Goal: Information Seeking & Learning: Learn about a topic

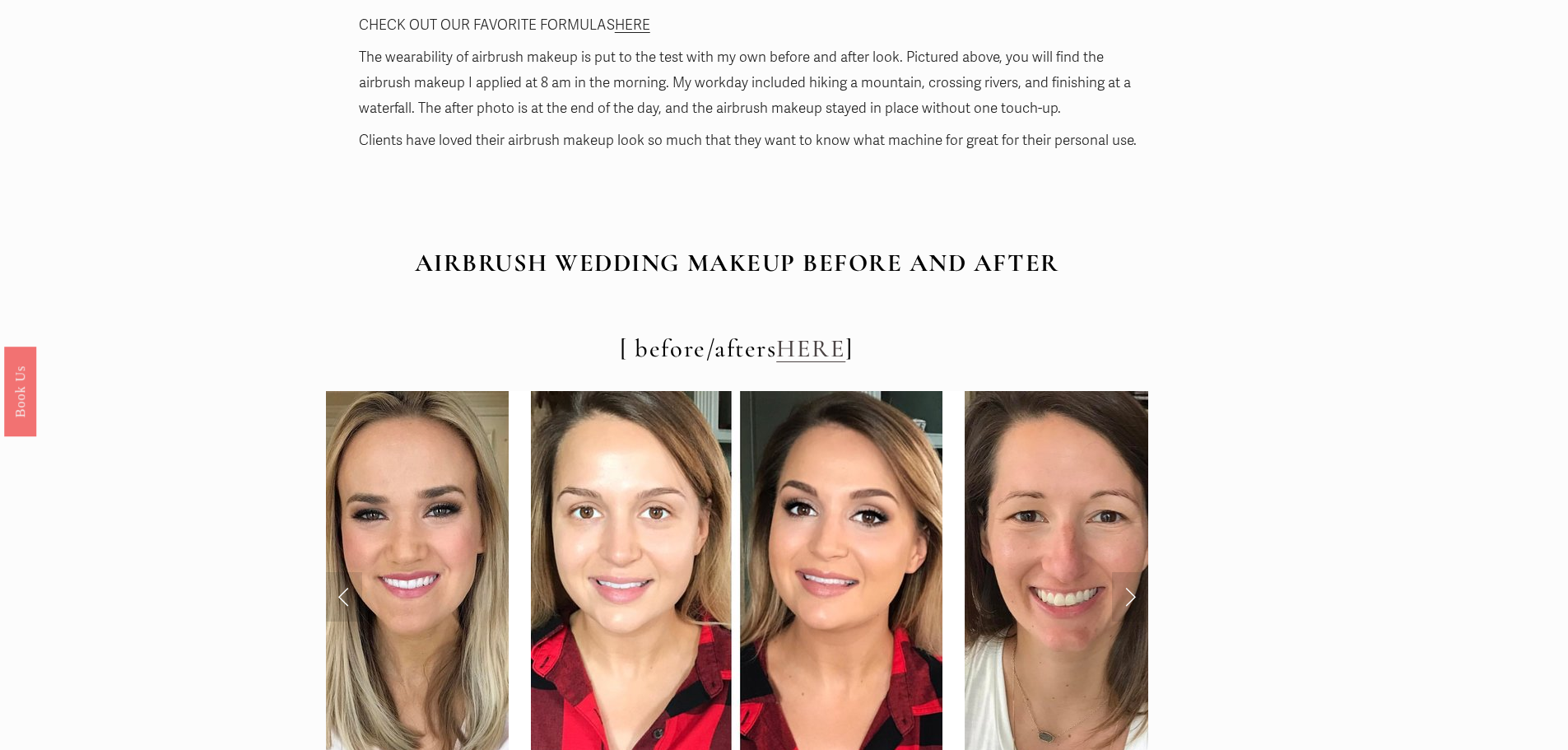
scroll to position [6171, 0]
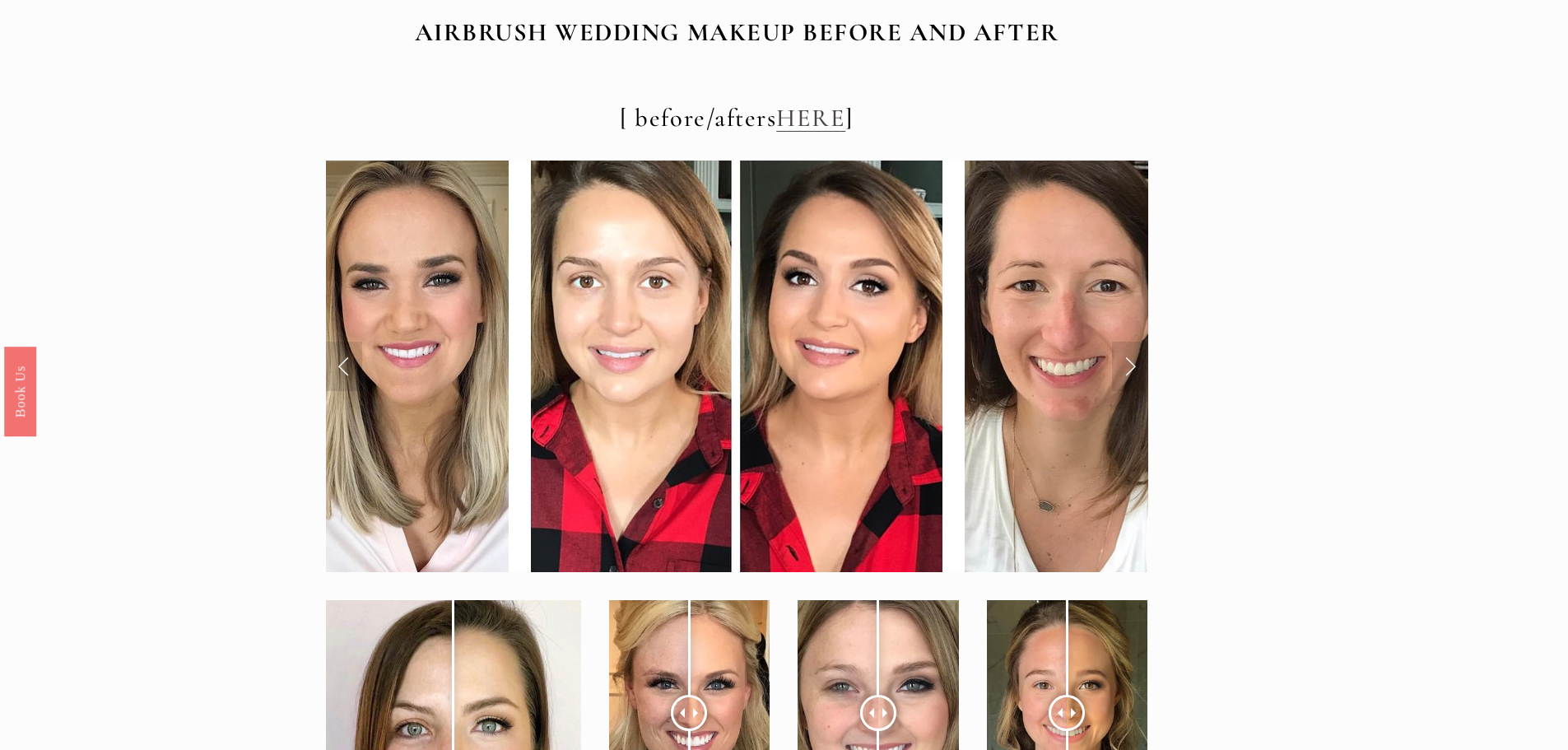
click at [340, 362] on link "Previous Slide" at bounding box center [344, 365] width 37 height 49
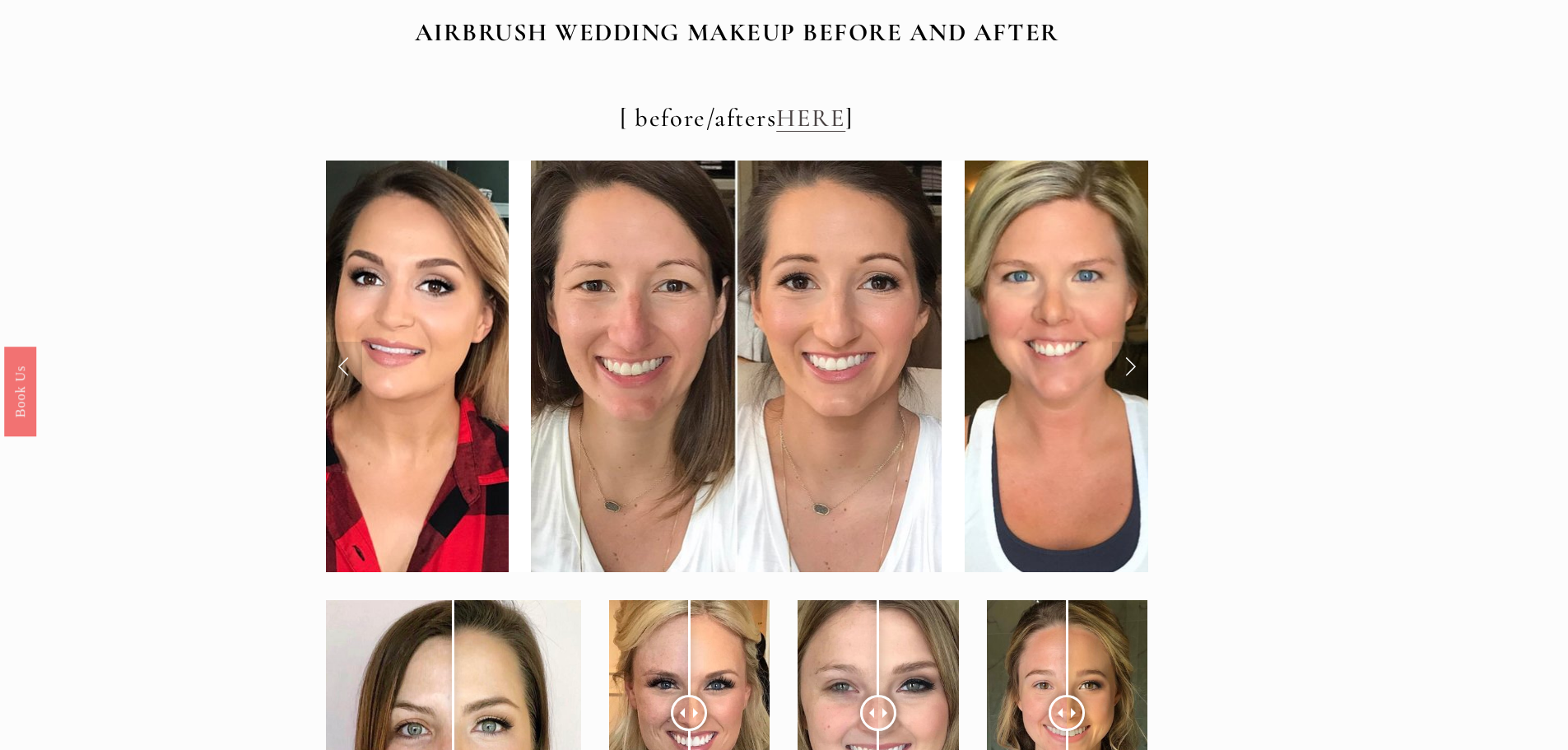
click at [1127, 370] on link "Next Slide" at bounding box center [1130, 365] width 37 height 49
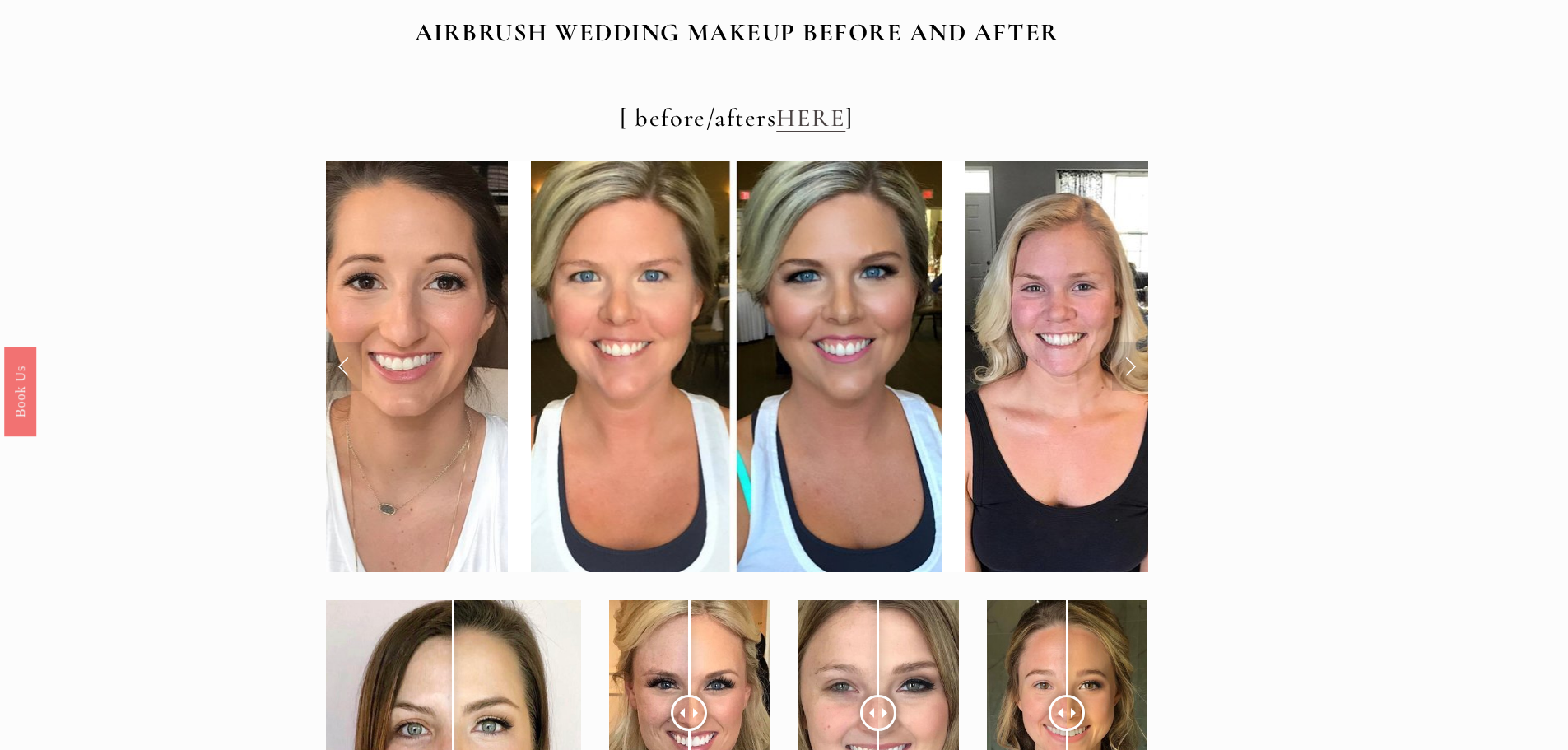
click at [1126, 369] on link "Next Slide" at bounding box center [1130, 365] width 37 height 49
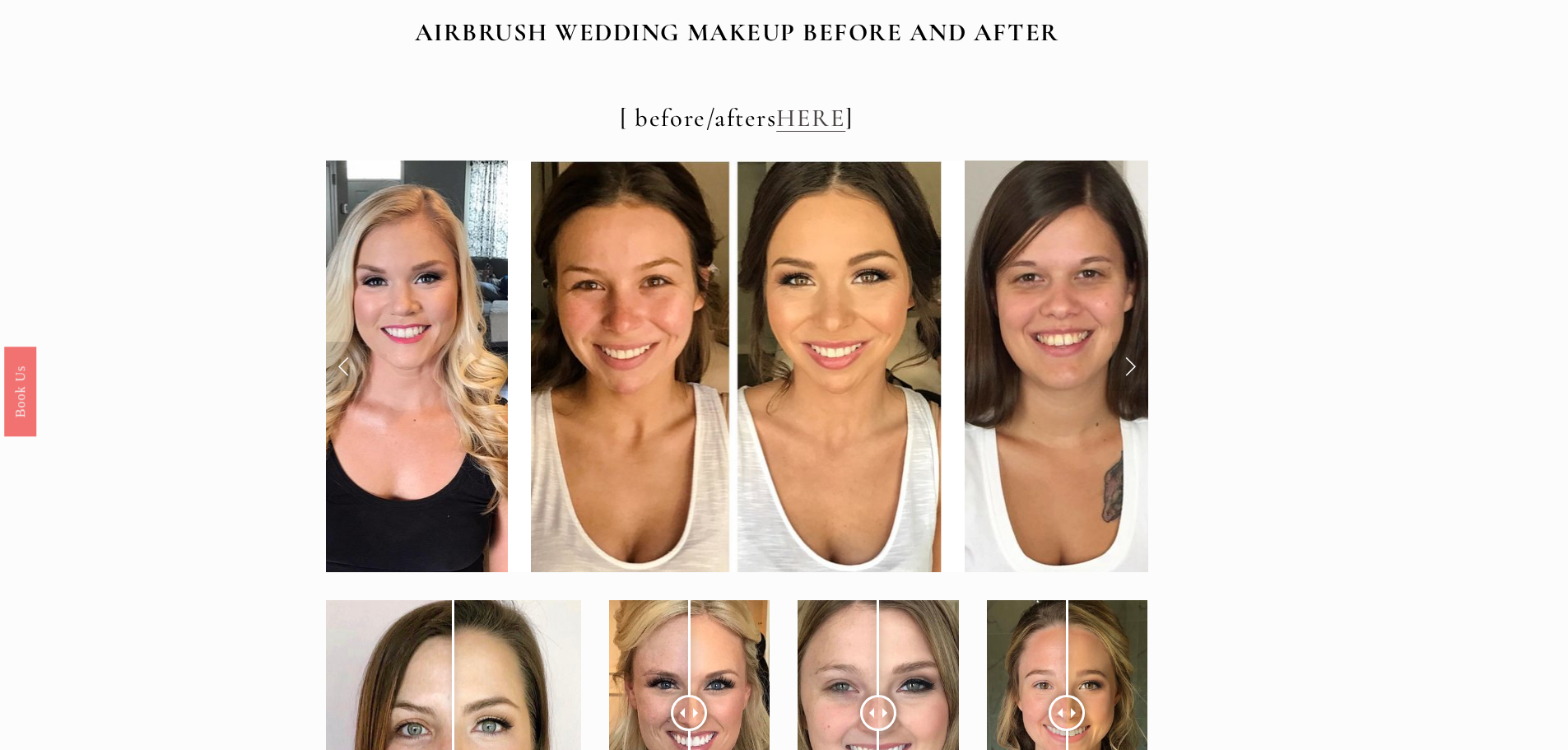
click at [1135, 363] on link "Next Slide" at bounding box center [1130, 365] width 37 height 49
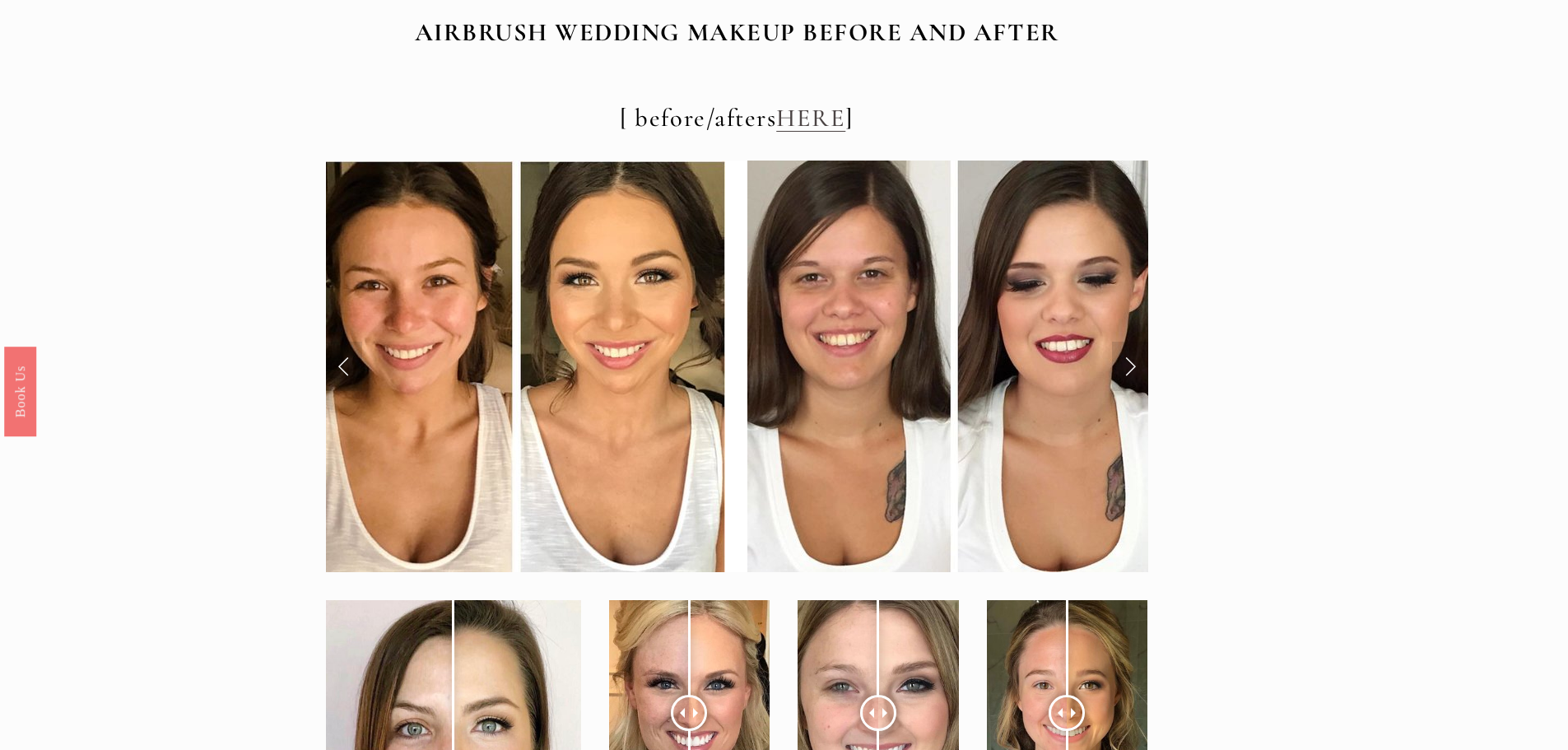
click at [1135, 363] on link "Next Slide" at bounding box center [1130, 365] width 37 height 49
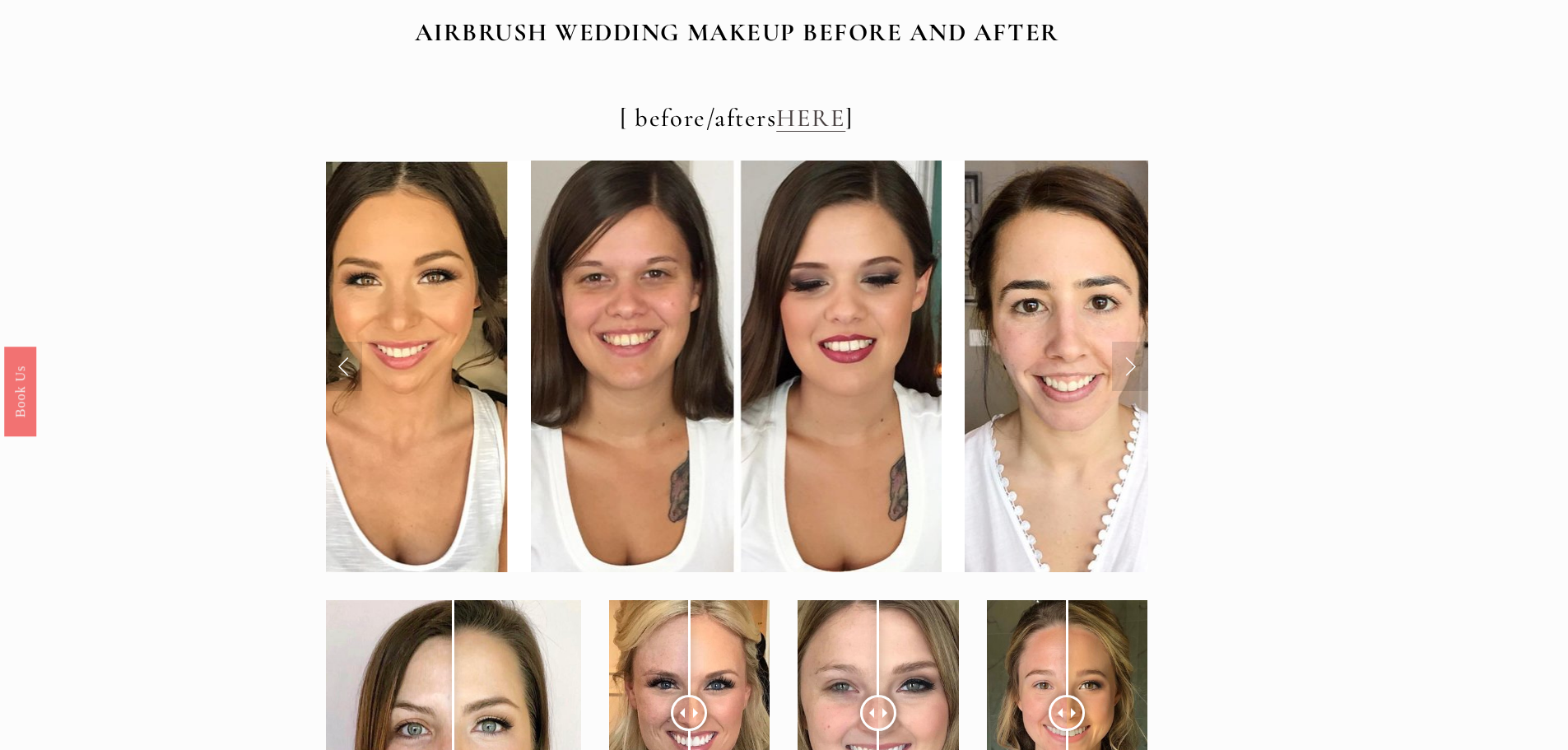
click at [1135, 363] on link "Next Slide" at bounding box center [1130, 365] width 37 height 49
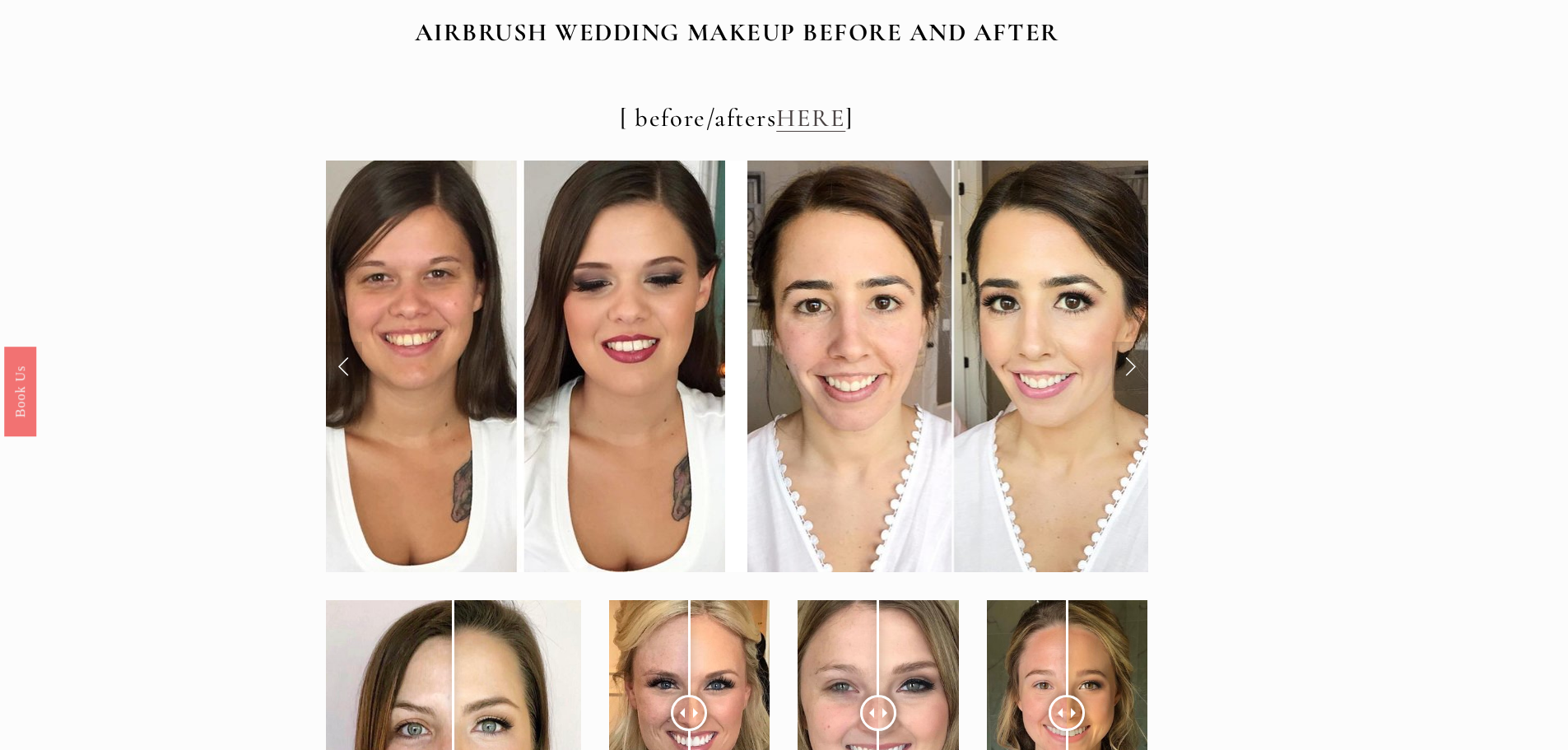
click at [1134, 364] on link "Next Slide" at bounding box center [1130, 365] width 37 height 49
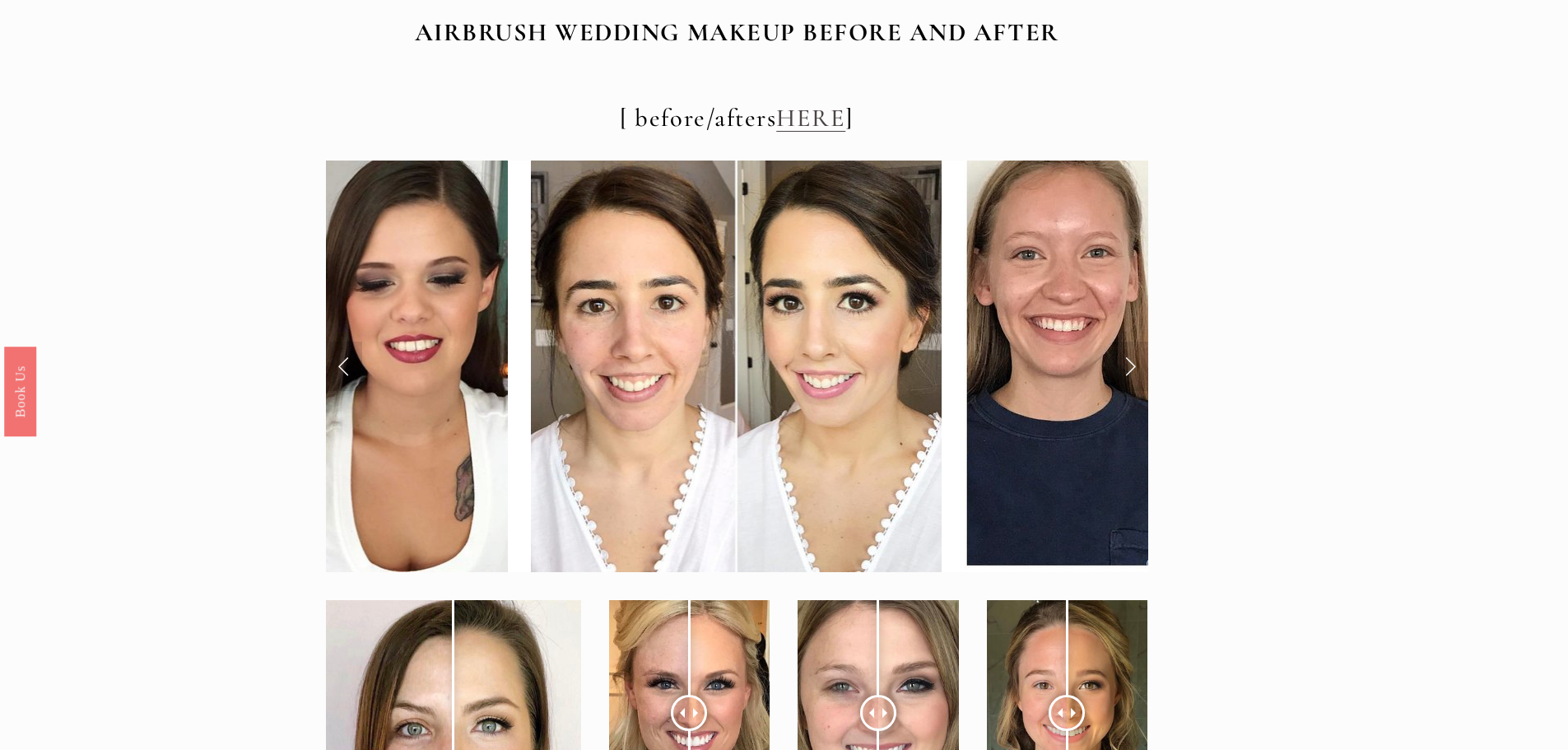
click at [1134, 364] on link "Next Slide" at bounding box center [1130, 365] width 37 height 49
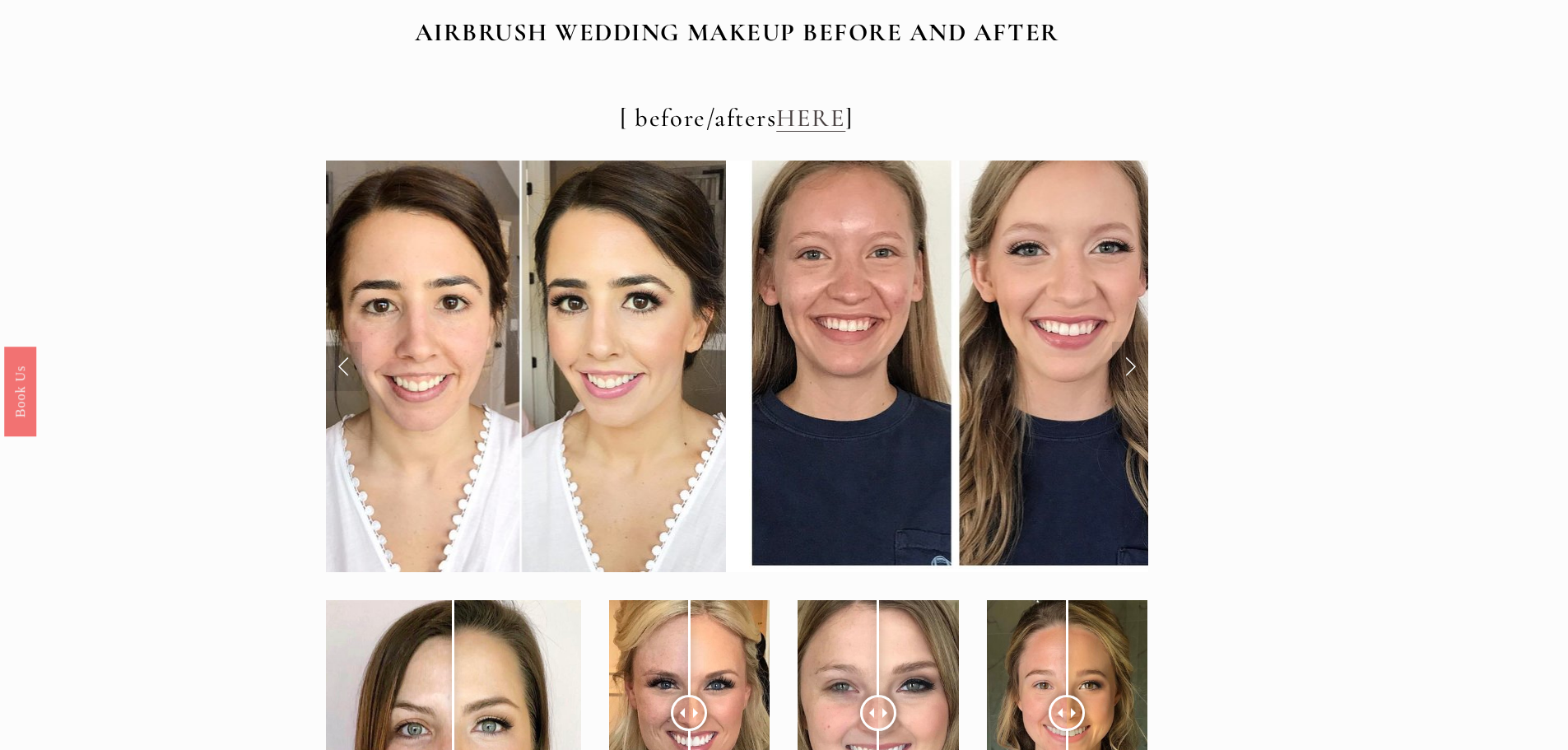
click at [1134, 364] on link "Next Slide" at bounding box center [1130, 365] width 37 height 49
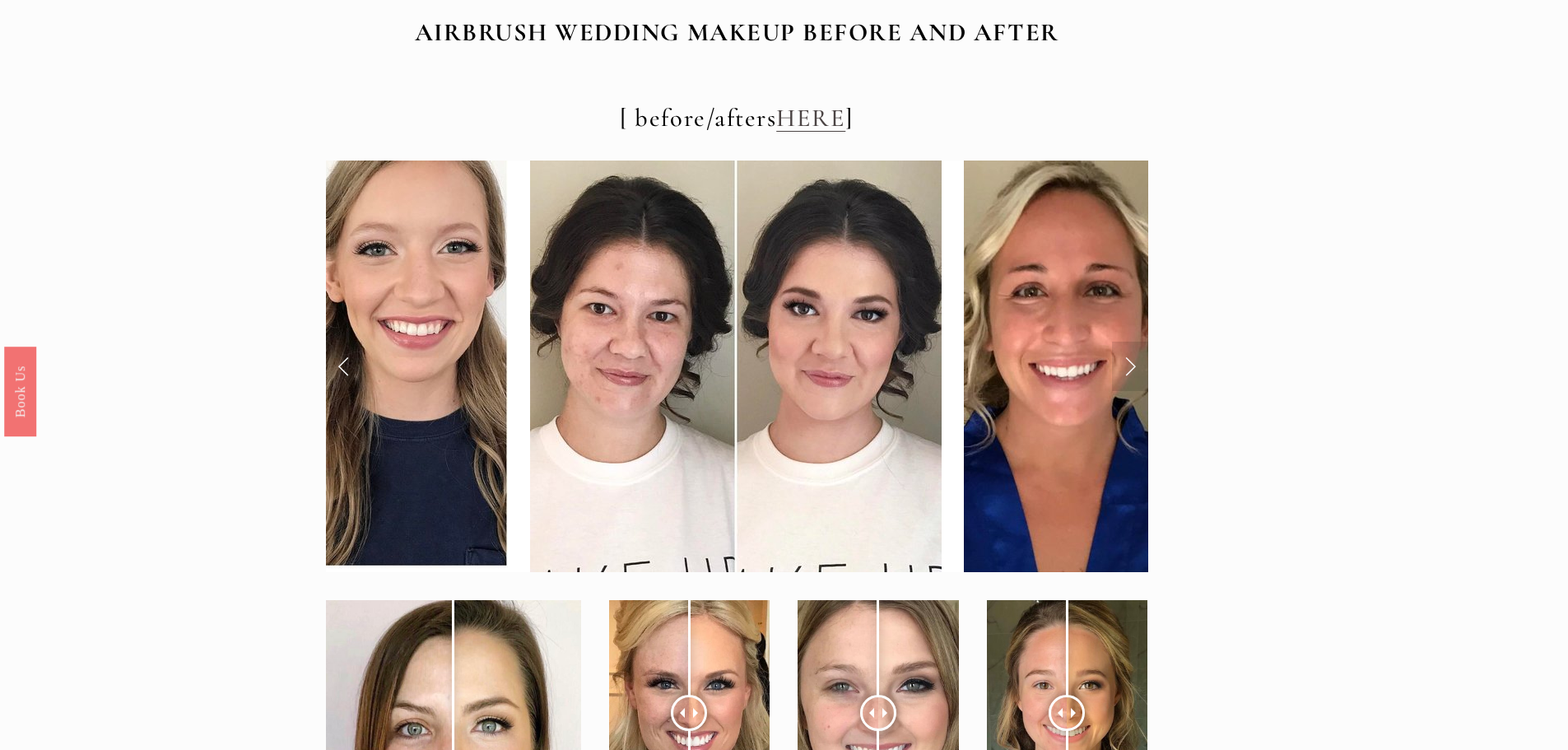
click at [1134, 364] on link "Next Slide" at bounding box center [1130, 365] width 37 height 49
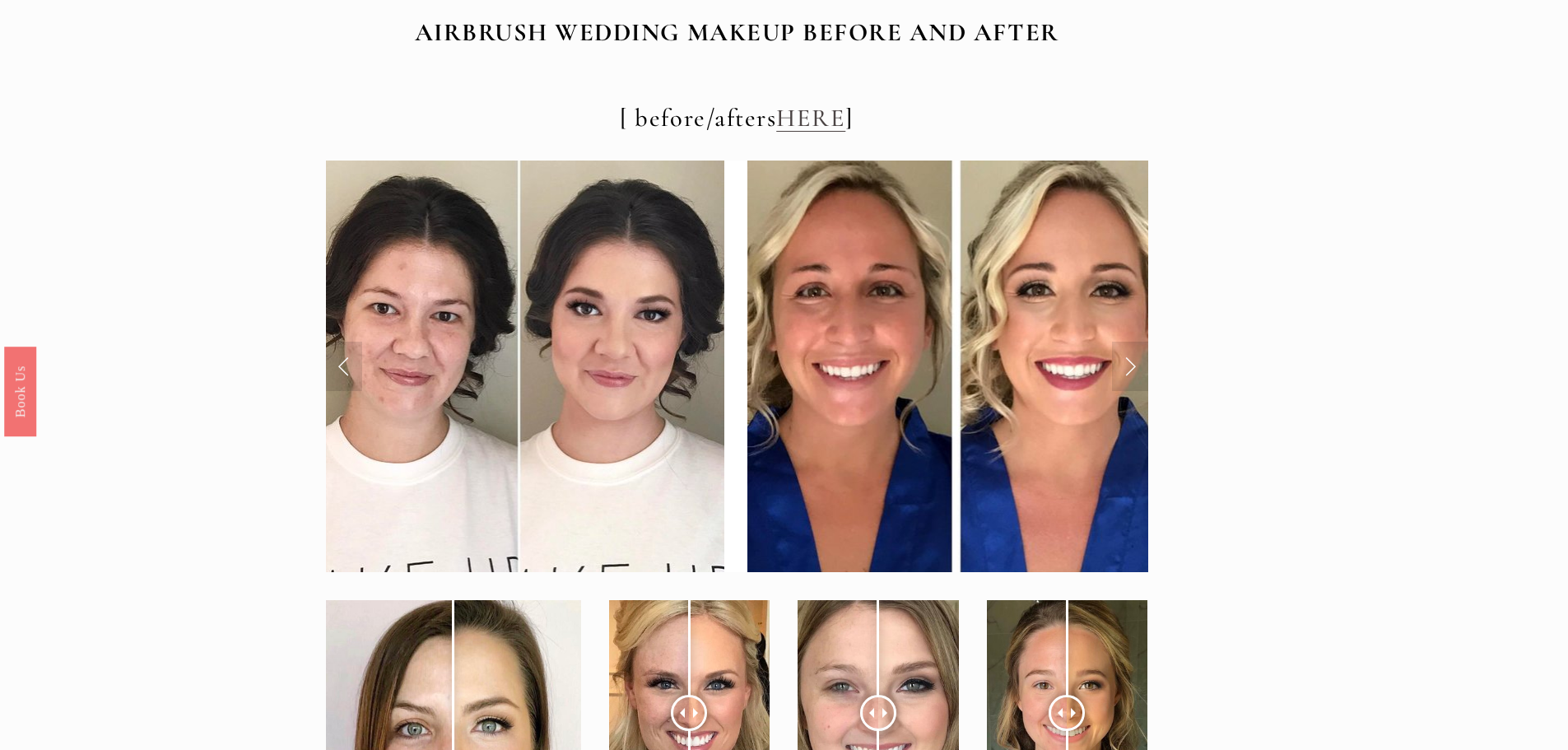
click at [1134, 364] on link "Next Slide" at bounding box center [1130, 365] width 37 height 49
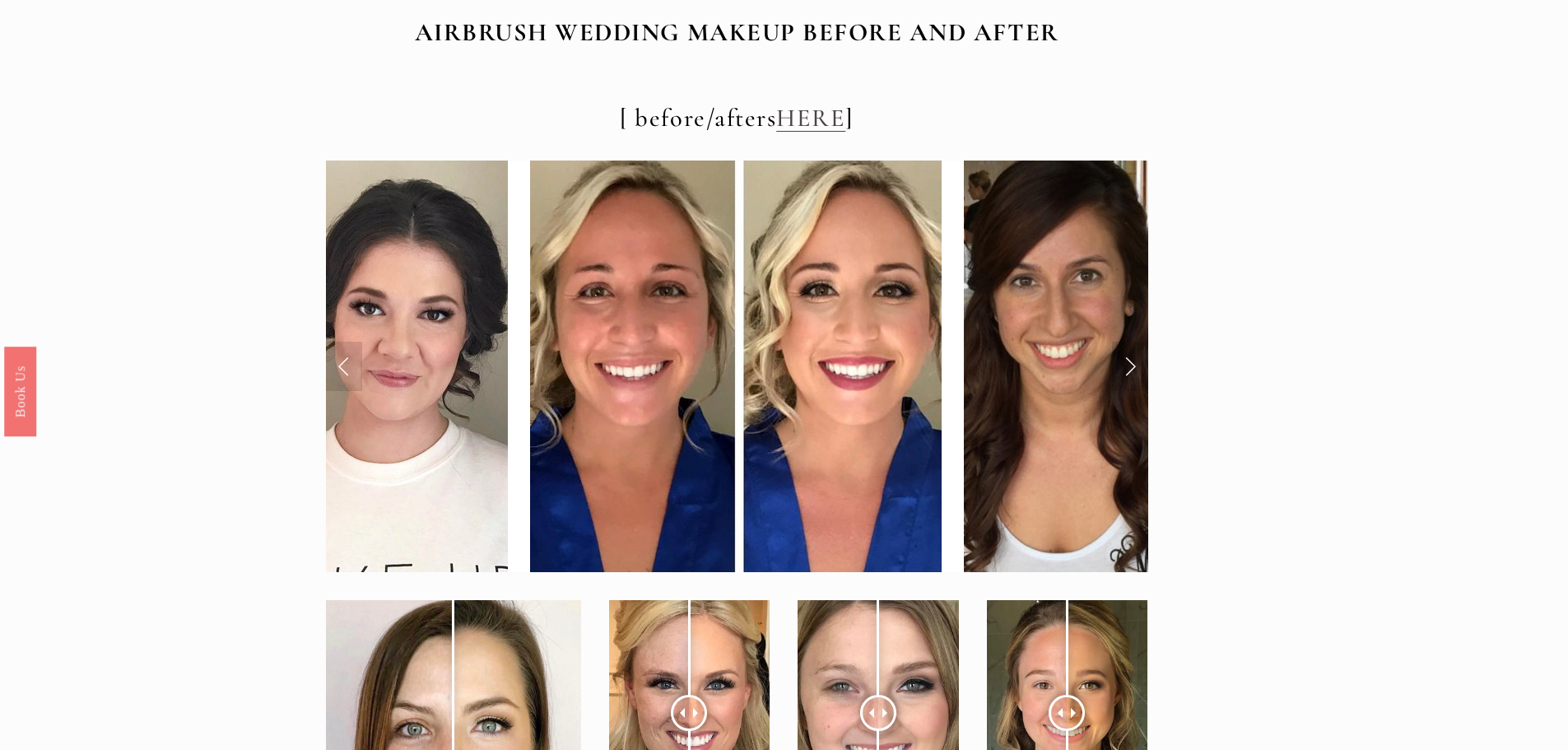
click at [1134, 364] on link "Next Slide" at bounding box center [1130, 365] width 37 height 49
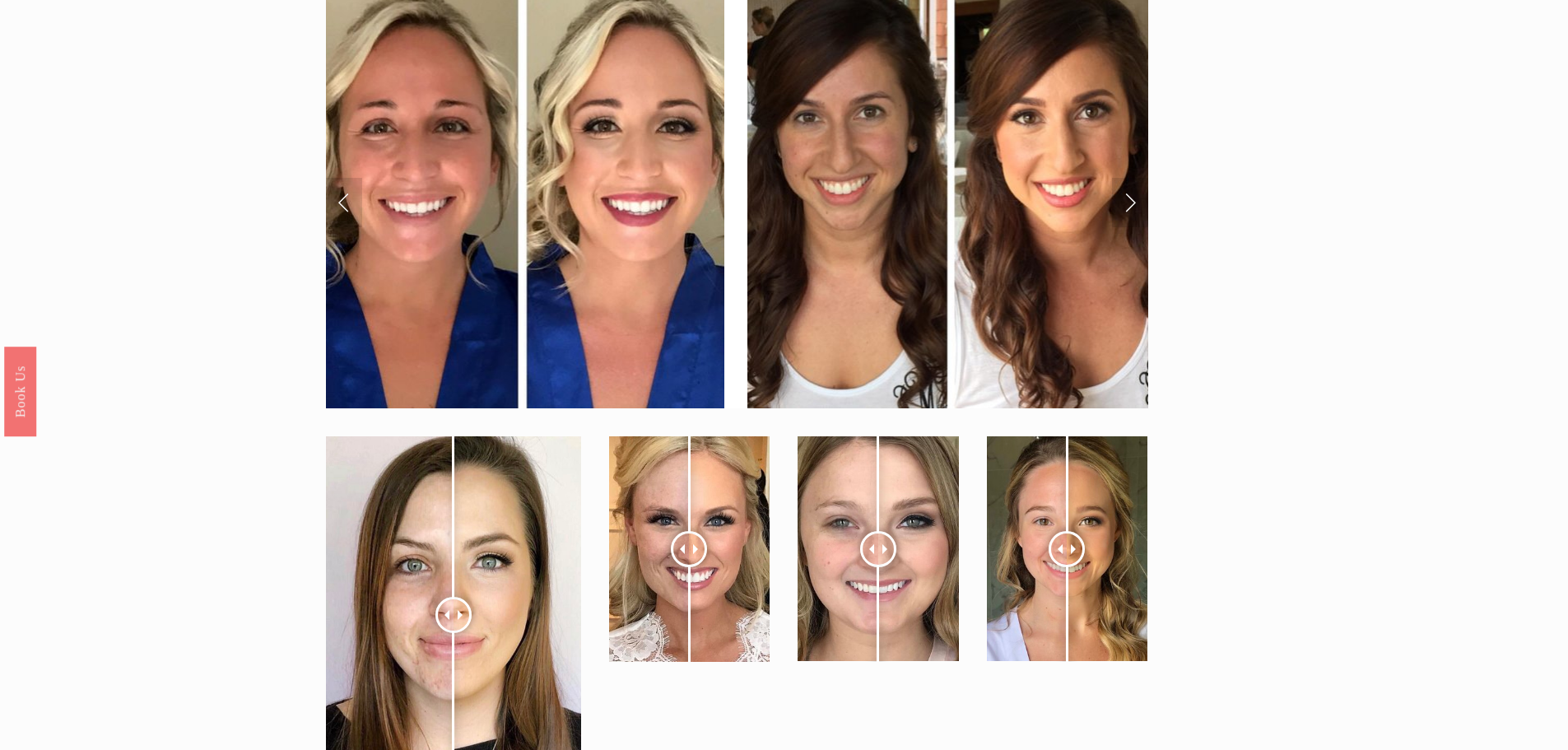
scroll to position [6583, 0]
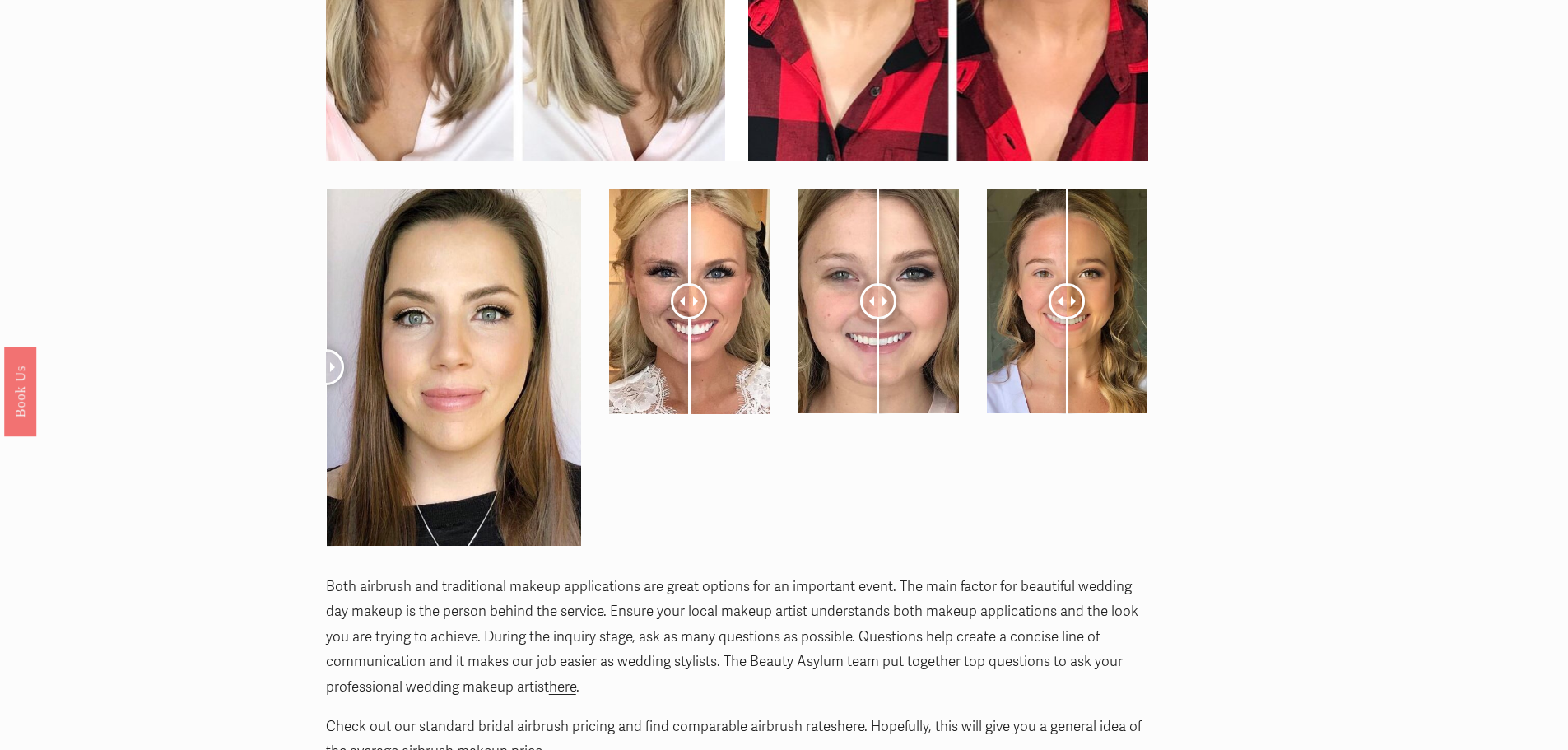
drag, startPoint x: 459, startPoint y: 373, endPoint x: 317, endPoint y: 375, distance: 142.0
click at [317, 375] on div at bounding box center [453, 366] width 283 height 386
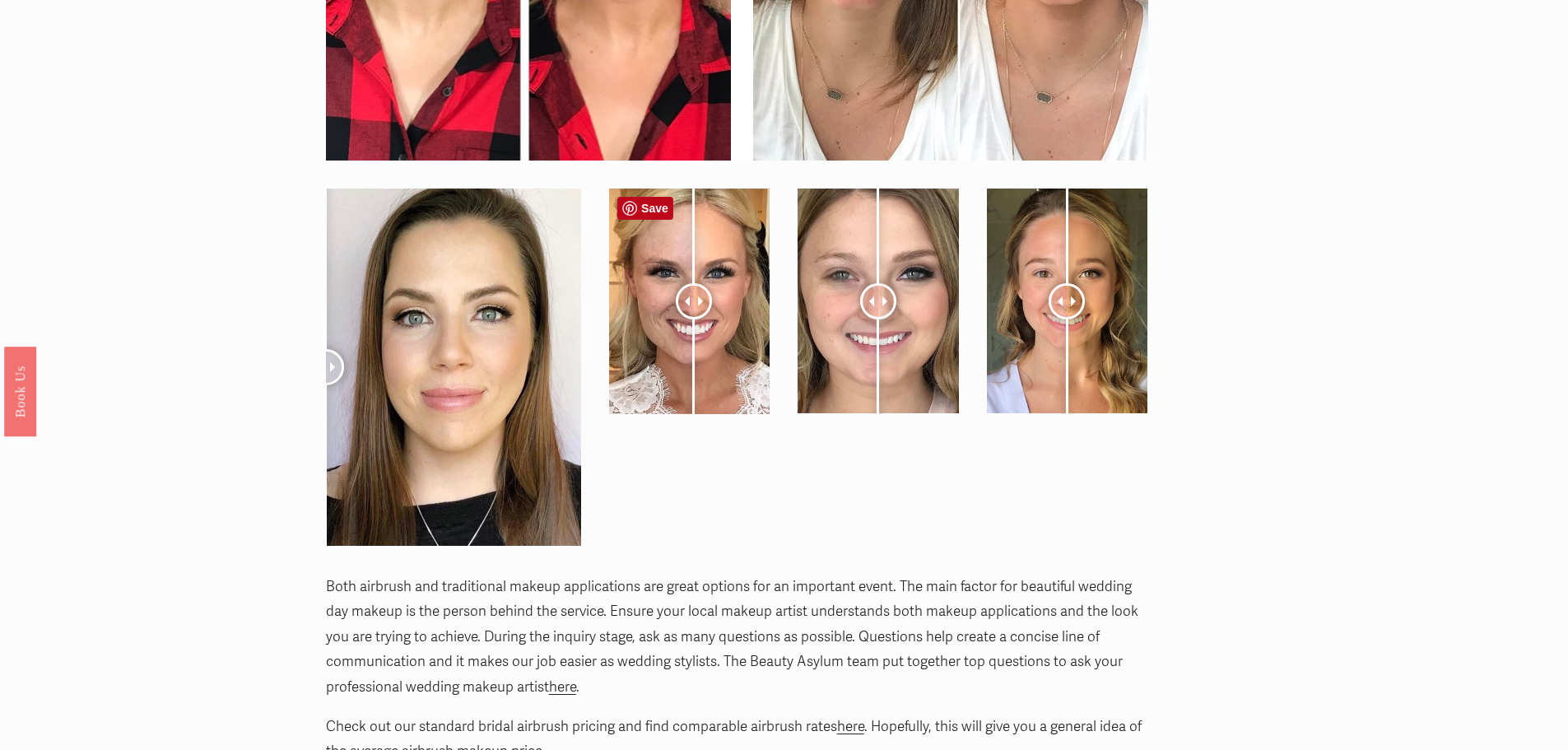
drag, startPoint x: 695, startPoint y: 294, endPoint x: 695, endPoint y: 343, distance: 49.0
click at [695, 319] on div at bounding box center [695, 301] width 37 height 37
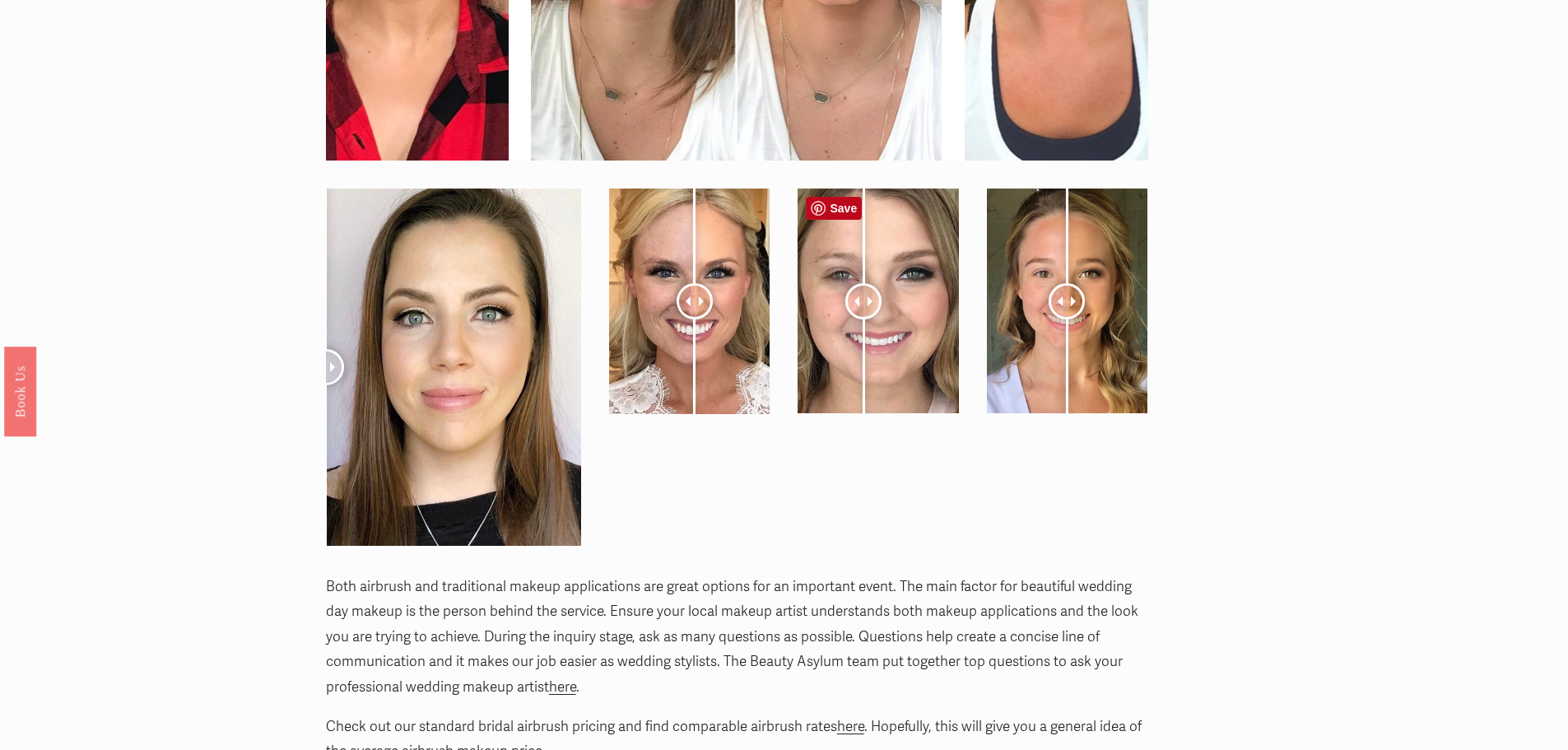
drag, startPoint x: 875, startPoint y: 301, endPoint x: 864, endPoint y: 300, distance: 11.0
click at [864, 300] on div at bounding box center [864, 301] width 37 height 37
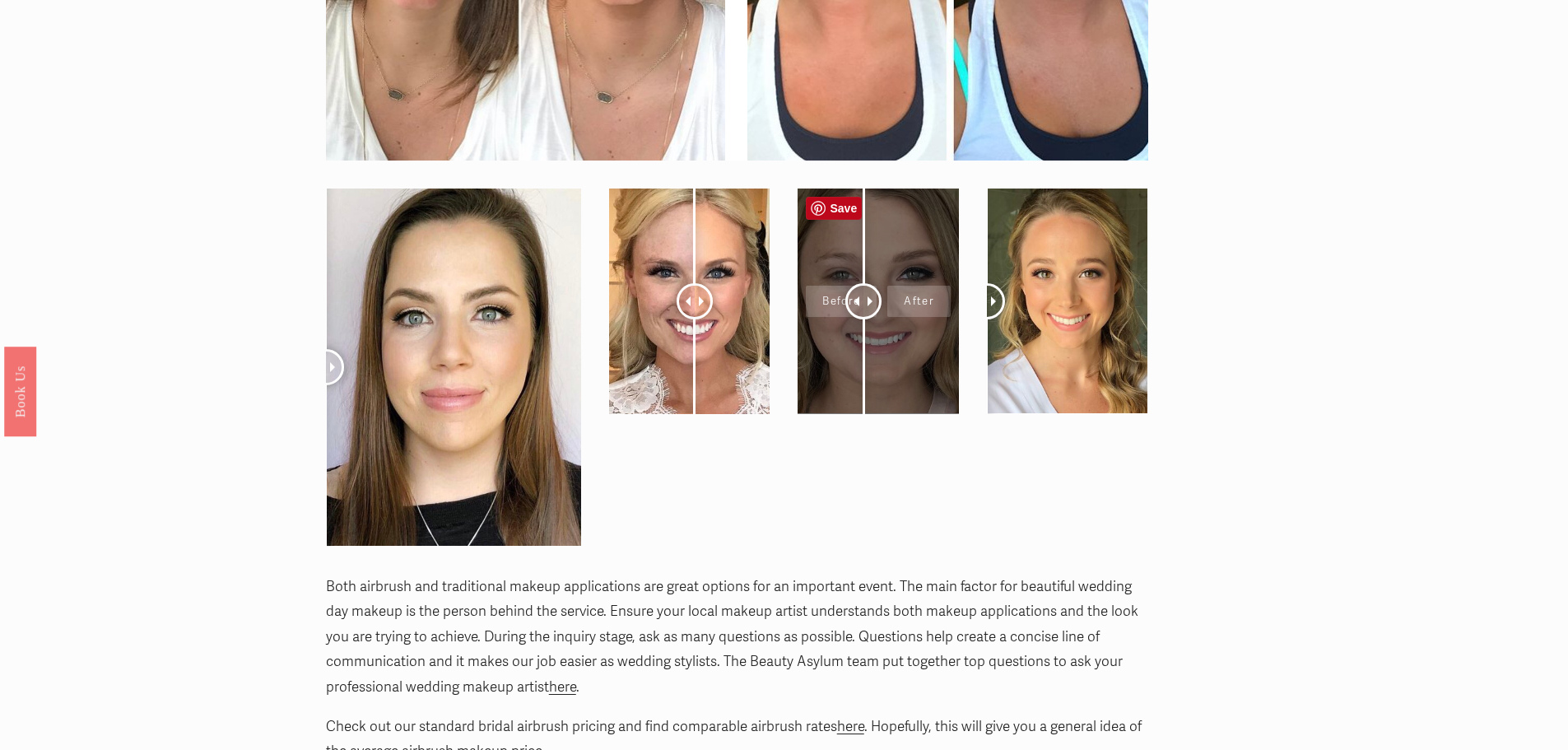
drag, startPoint x: 1070, startPoint y: 299, endPoint x: 937, endPoint y: 308, distance: 133.3
click at [937, 308] on div at bounding box center [737, 366] width 850 height 386
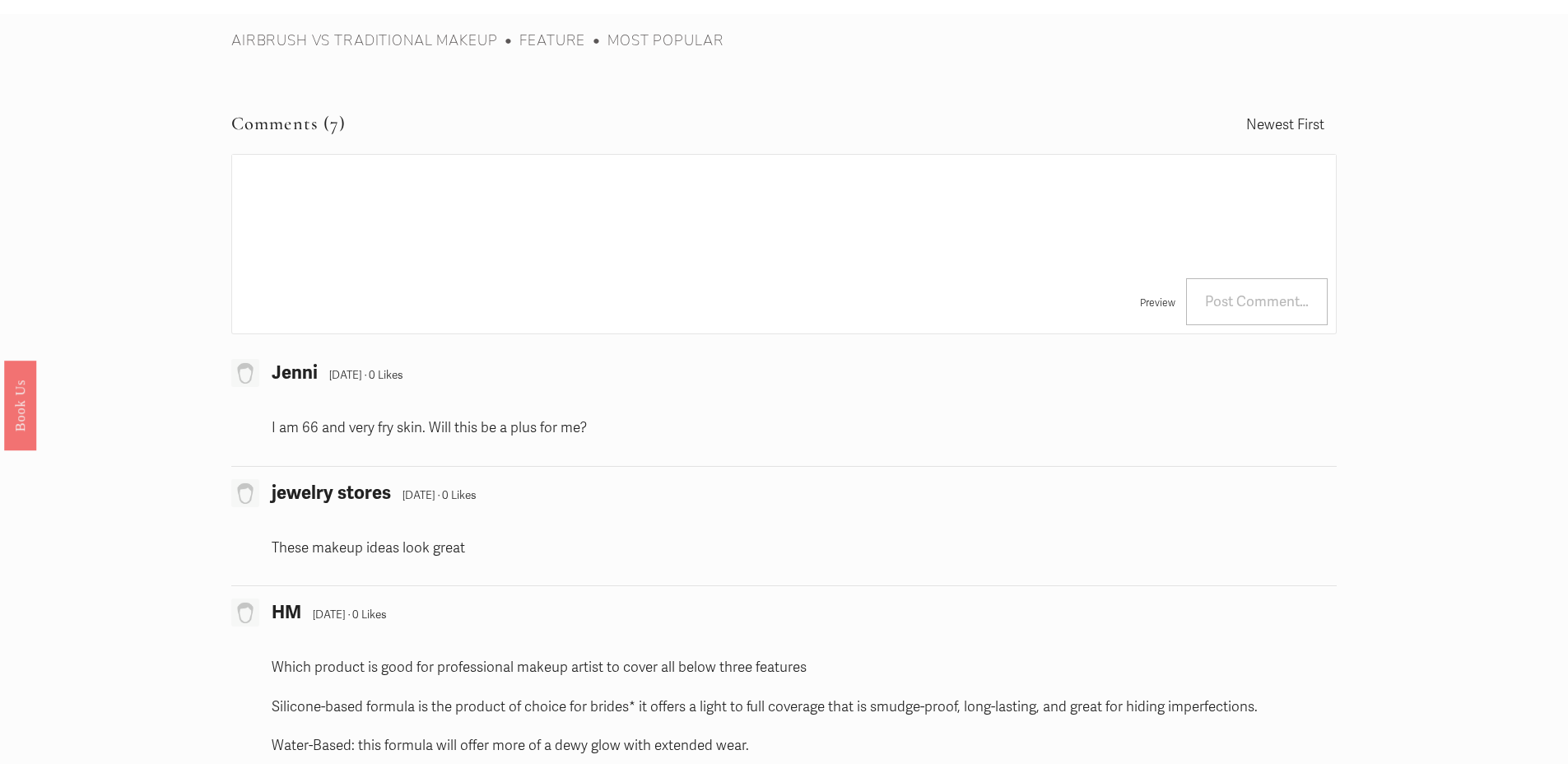
scroll to position [7736, 0]
